Goal: Register for event/course

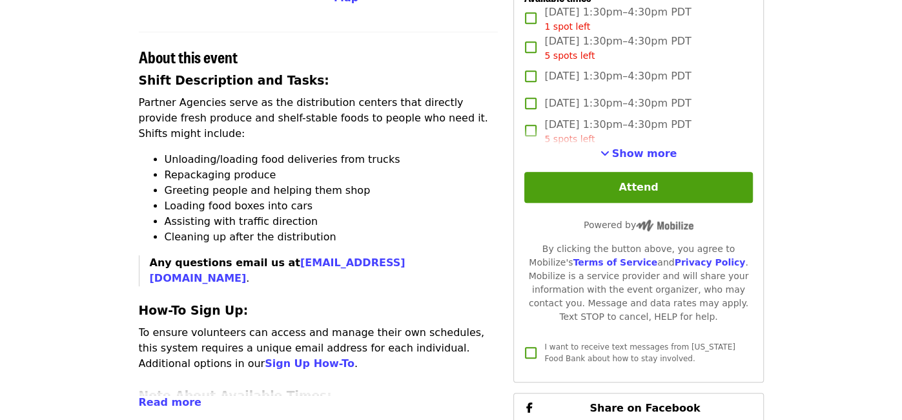
scroll to position [443, 0]
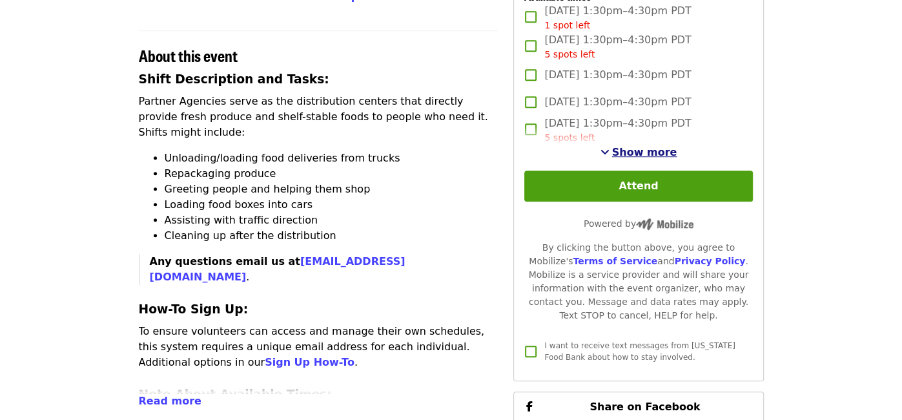
click at [653, 146] on span "Show more" at bounding box center [644, 152] width 65 height 12
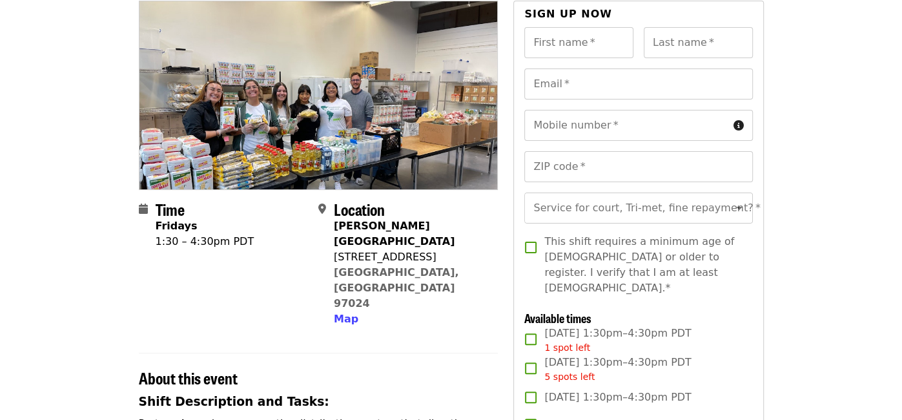
scroll to position [119, 0]
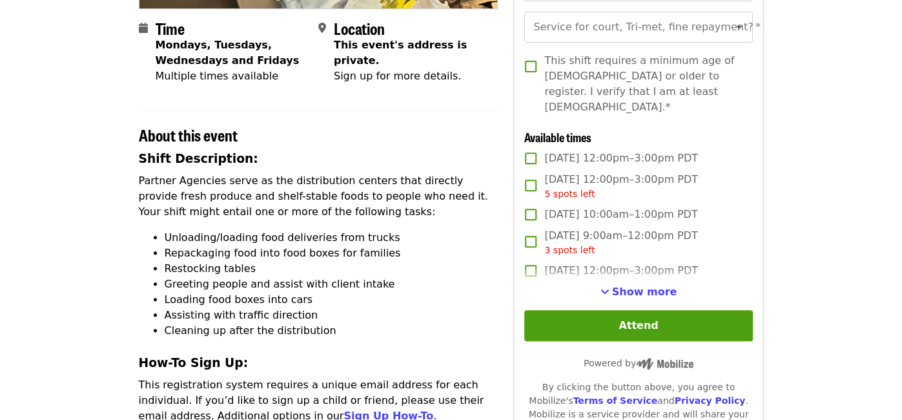
scroll to position [308, 0]
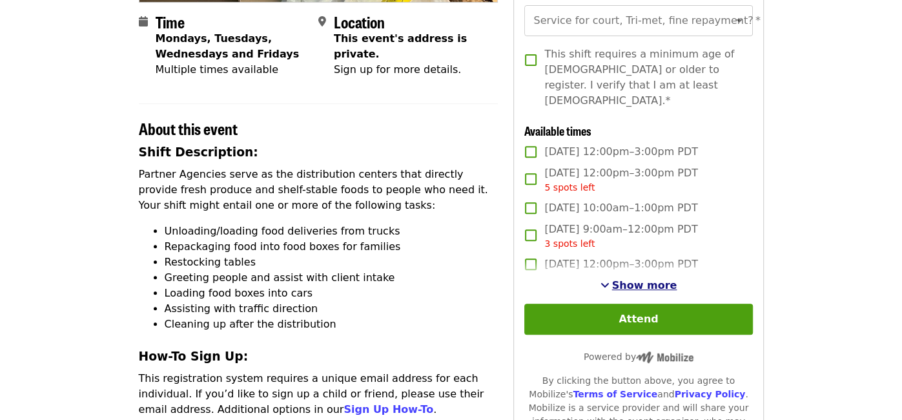
click at [637, 278] on button "Show more" at bounding box center [639, 285] width 77 height 15
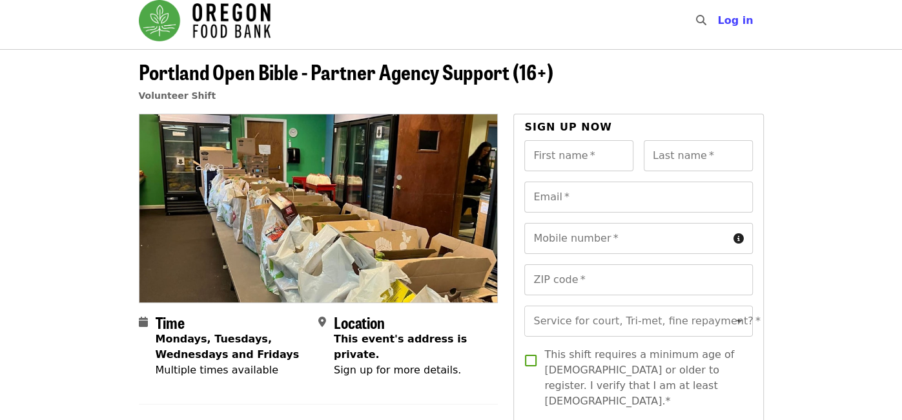
scroll to position [0, 0]
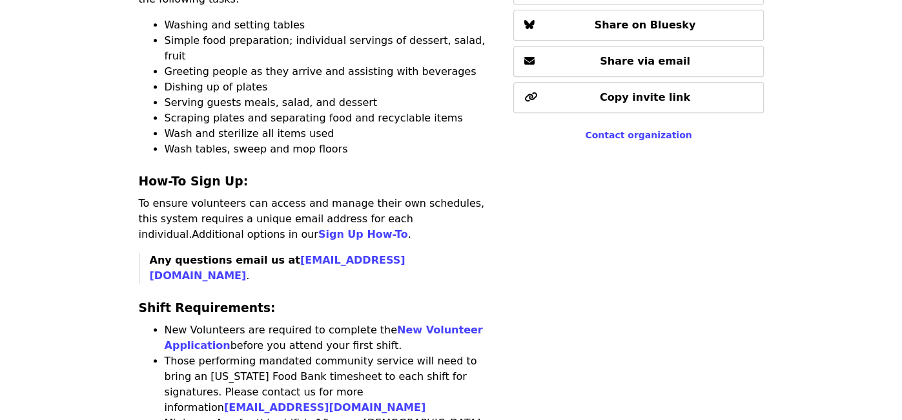
scroll to position [641, 0]
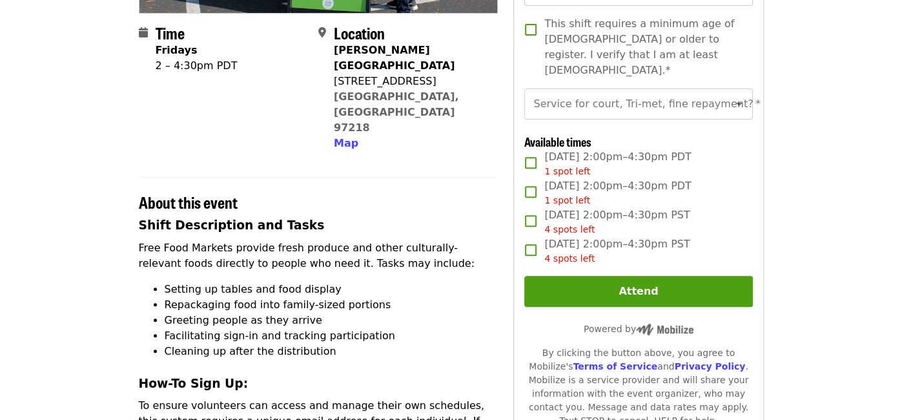
scroll to position [326, 0]
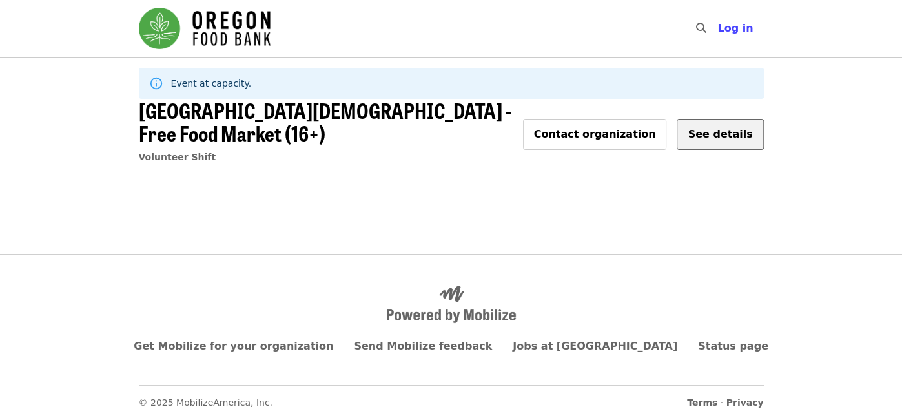
click at [718, 136] on span "See details" at bounding box center [720, 134] width 65 height 12
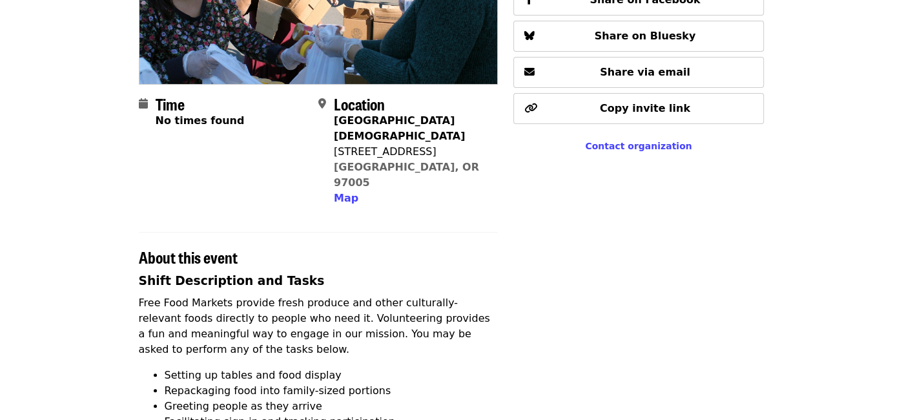
scroll to position [292, 0]
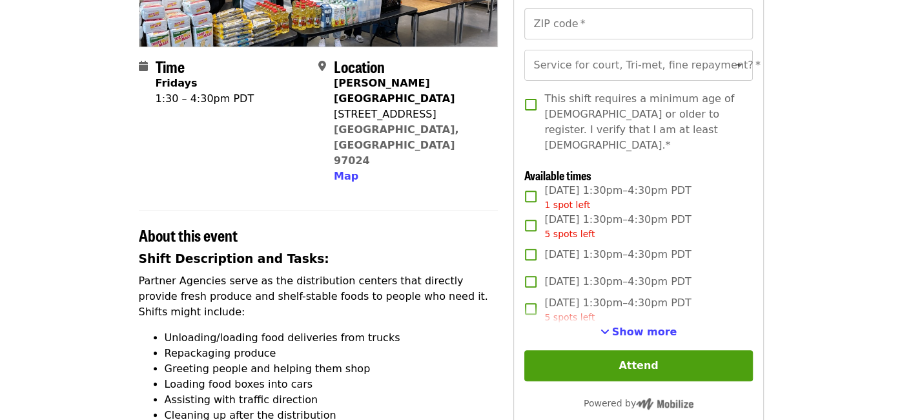
scroll to position [267, 0]
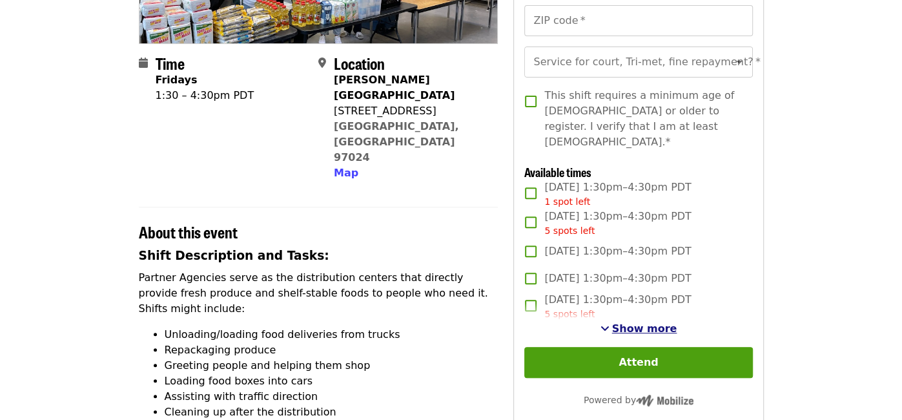
click at [646, 321] on button "Show more" at bounding box center [639, 328] width 77 height 15
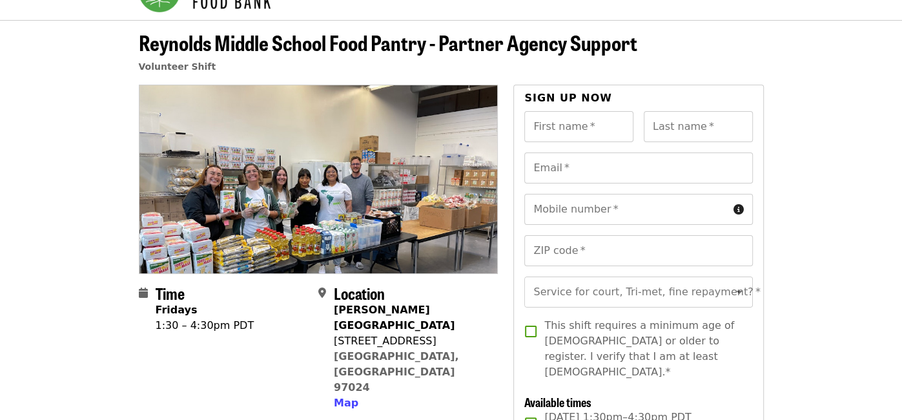
scroll to position [0, 0]
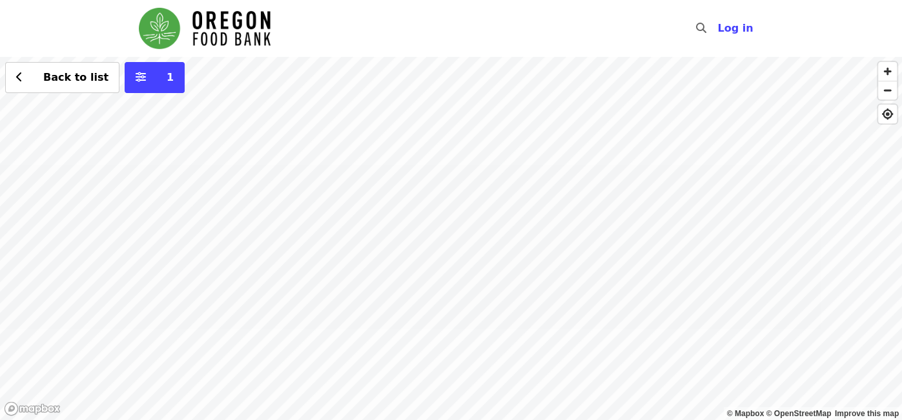
click at [427, 187] on div "Back to list 1" at bounding box center [451, 238] width 902 height 363
click at [323, 183] on div "Back to list 1" at bounding box center [451, 238] width 902 height 363
click at [434, 229] on div "Back to list 1" at bounding box center [451, 238] width 902 height 363
click at [447, 253] on button "See 4 actions at this location" at bounding box center [433, 247] width 169 height 15
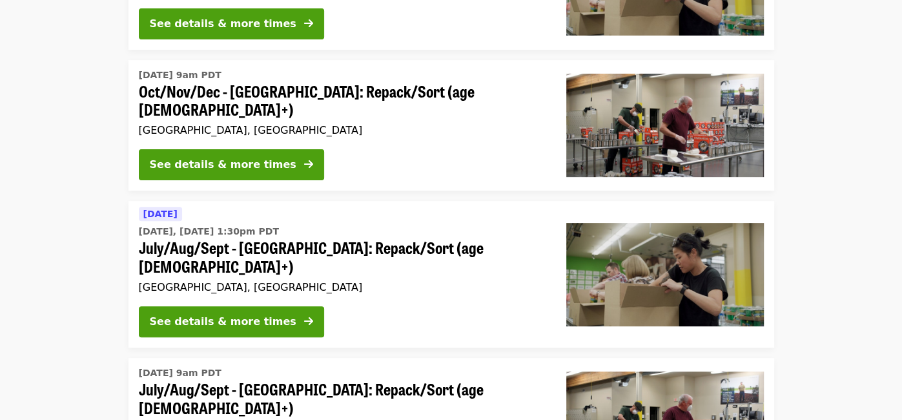
scroll to position [231, 0]
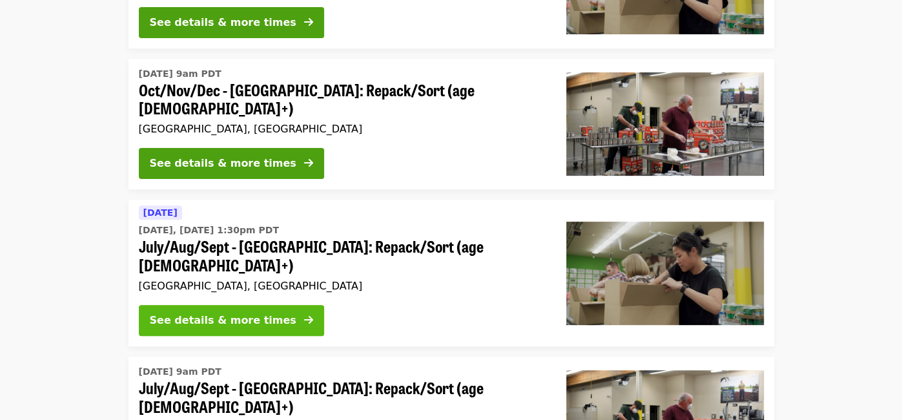
click at [232, 313] on div "See details & more times" at bounding box center [223, 320] width 147 height 15
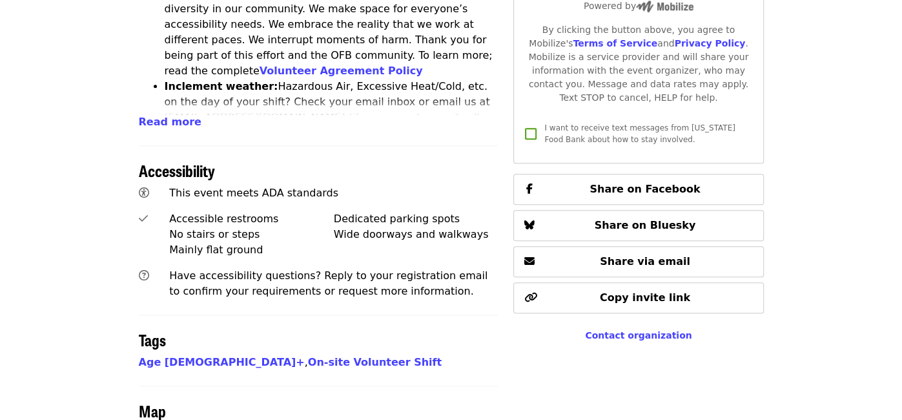
scroll to position [762, 0]
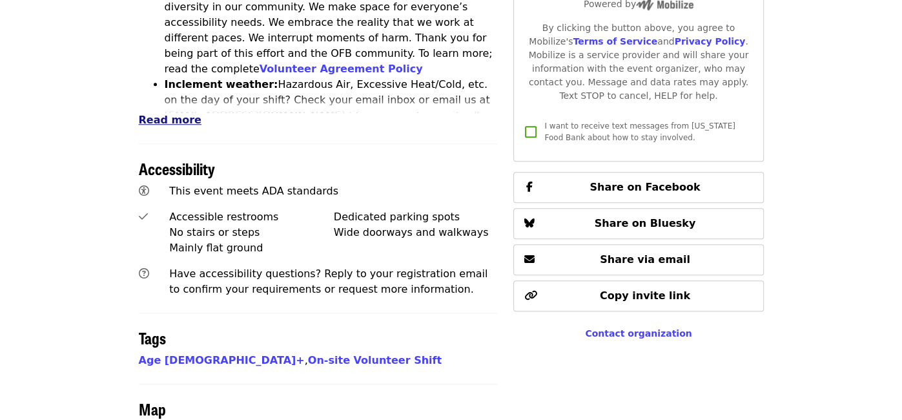
click at [175, 114] on span "Read more" at bounding box center [170, 120] width 63 height 12
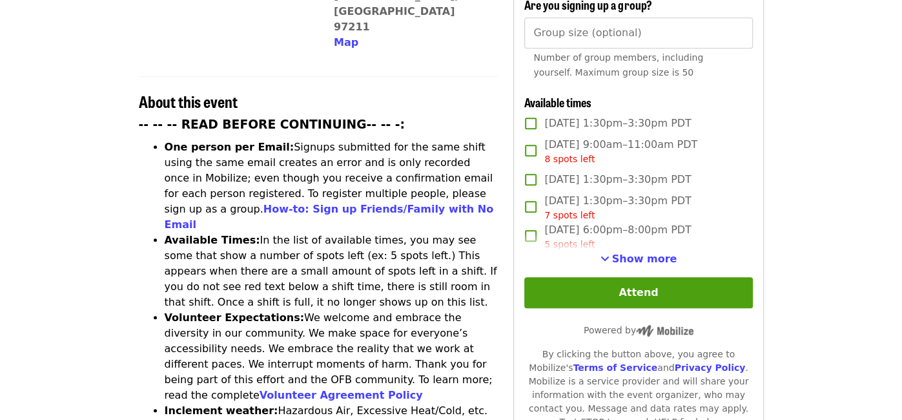
scroll to position [446, 0]
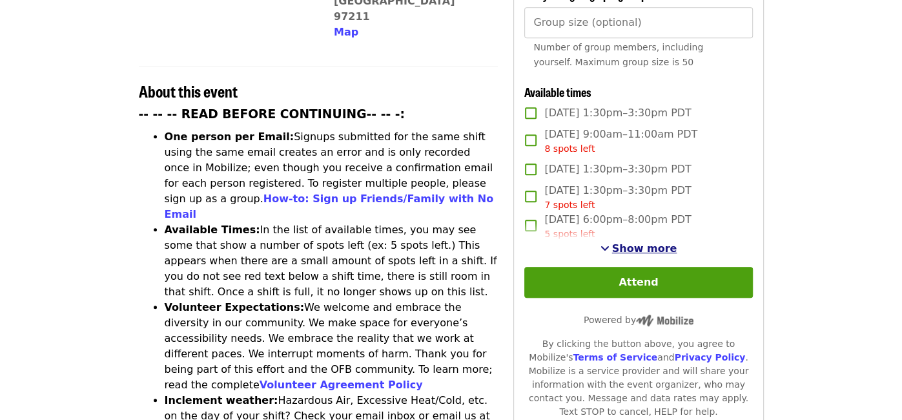
click at [638, 242] on span "Show more" at bounding box center [644, 248] width 65 height 12
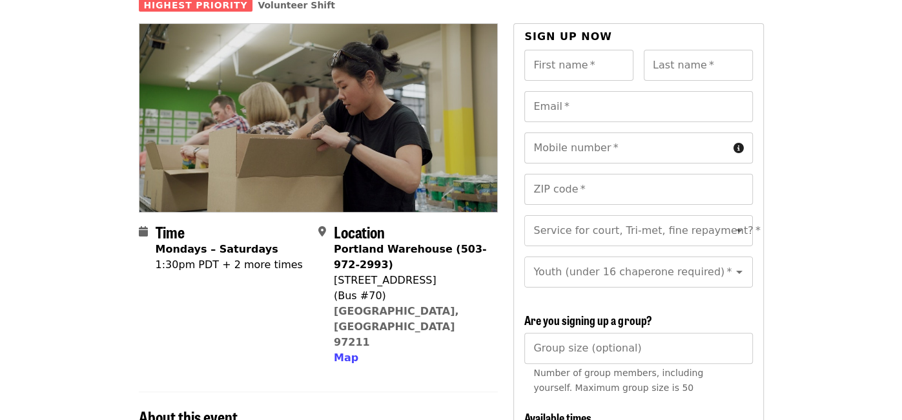
scroll to position [120, 0]
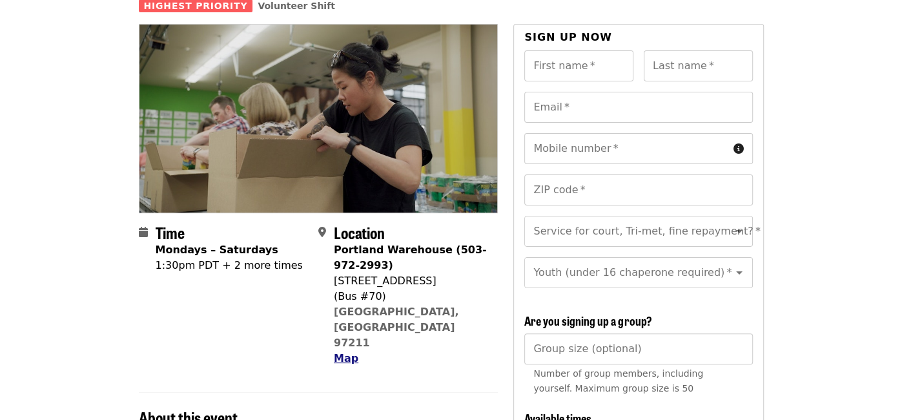
click at [348, 352] on span "Map" at bounding box center [346, 358] width 25 height 12
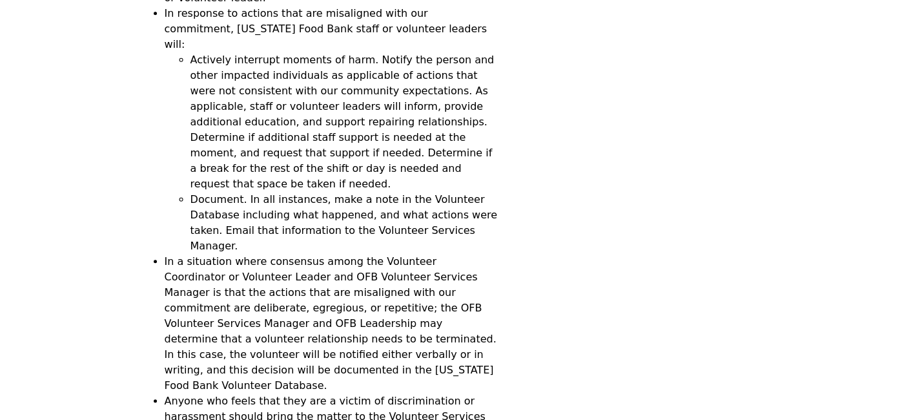
scroll to position [3956, 0]
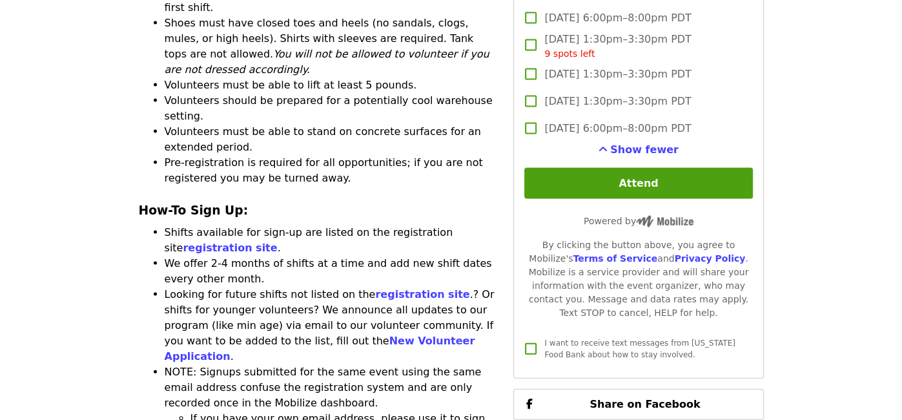
scroll to position [1751, 0]
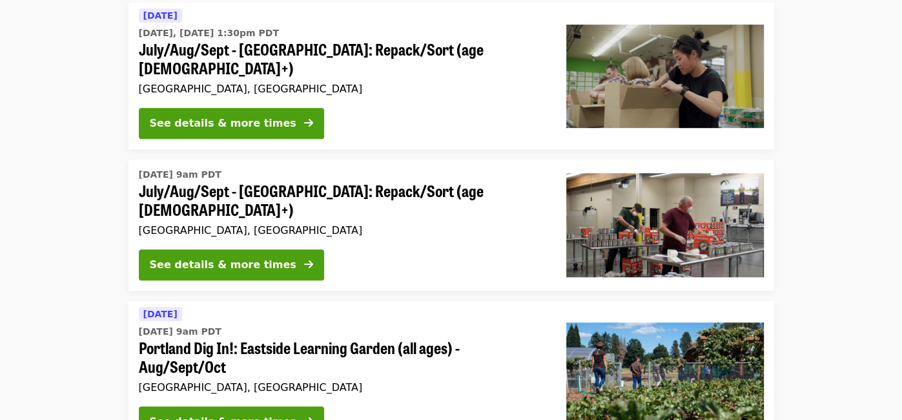
scroll to position [429, 0]
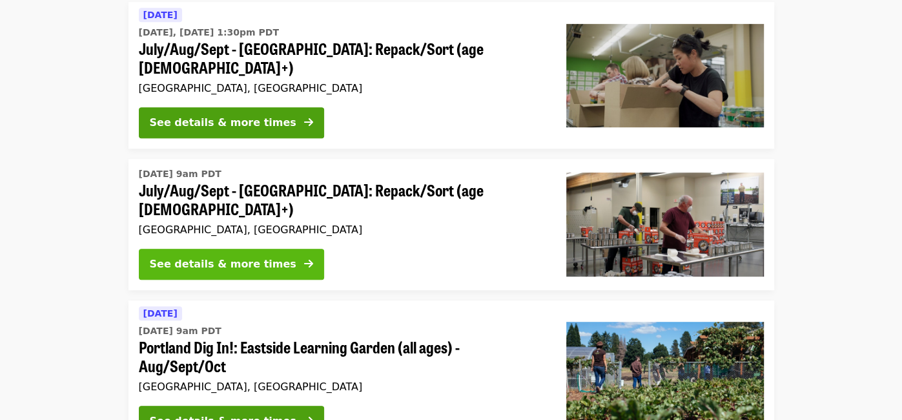
click at [236, 256] on div "See details & more times" at bounding box center [223, 263] width 147 height 15
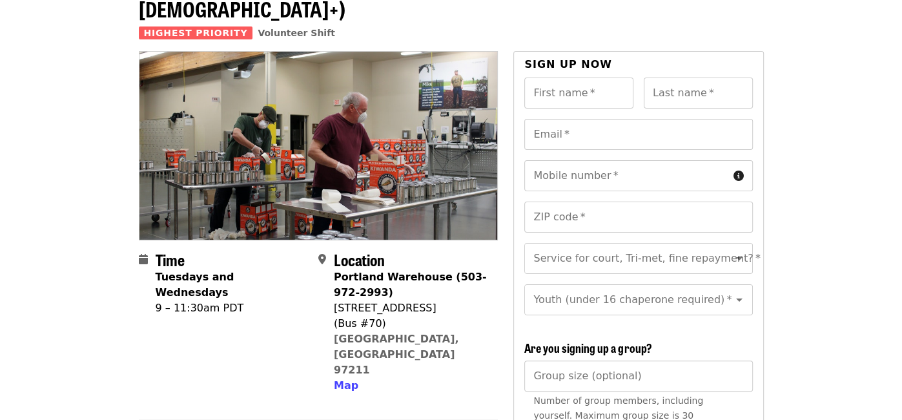
scroll to position [67, 0]
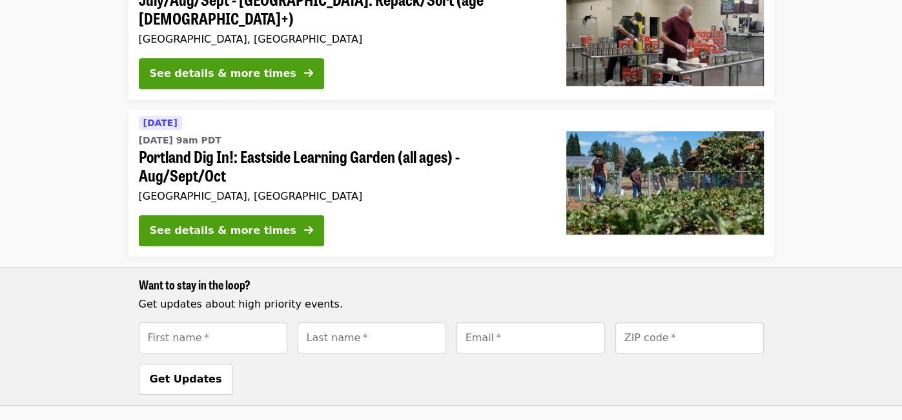
scroll to position [621, 0]
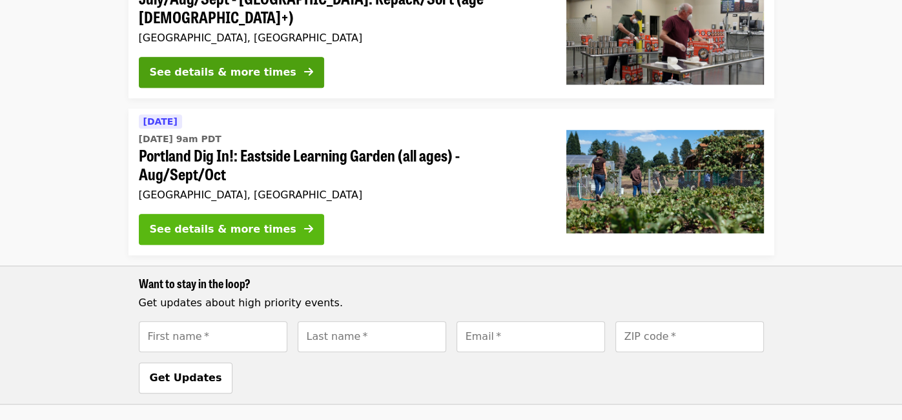
click at [232, 214] on button "See details & more times" at bounding box center [231, 229] width 185 height 31
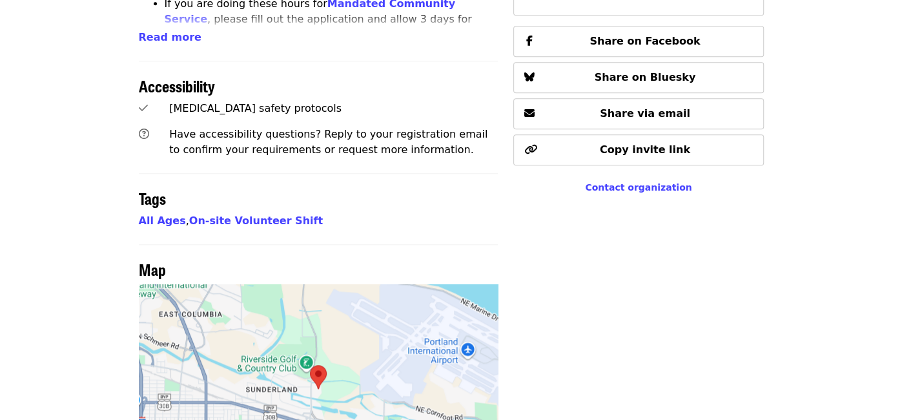
scroll to position [777, 0]
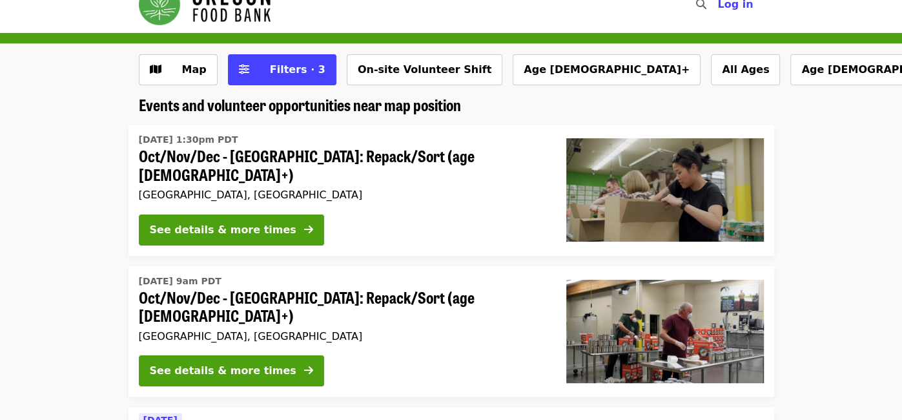
scroll to position [18, 0]
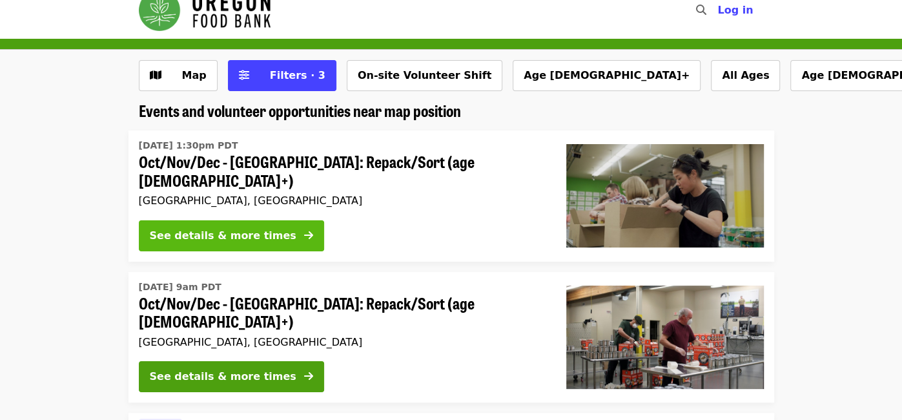
click at [245, 236] on button "See details & more times" at bounding box center [231, 235] width 185 height 31
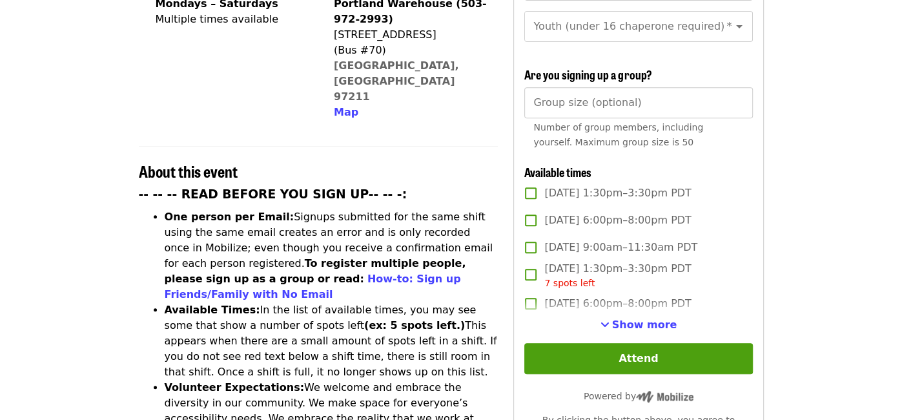
scroll to position [367, 0]
click at [657, 318] on span "Show more" at bounding box center [644, 324] width 65 height 12
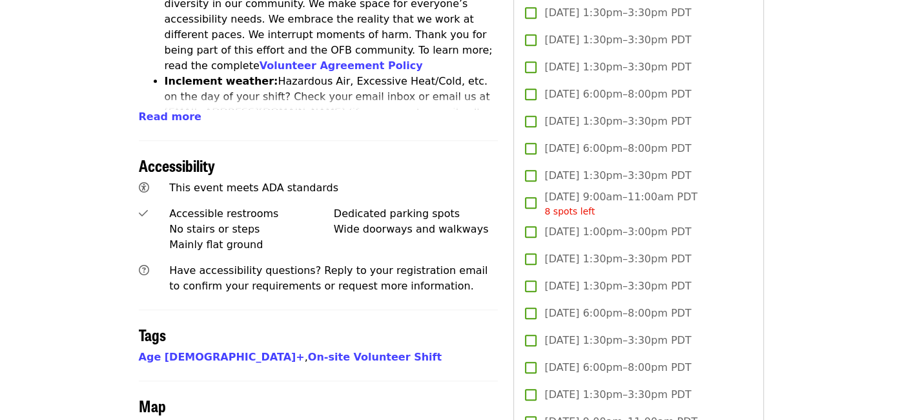
scroll to position [768, 0]
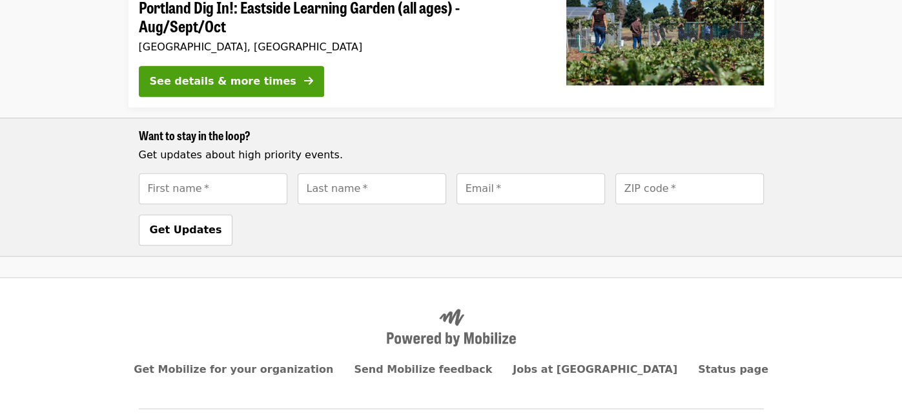
scroll to position [18, 0]
